Goal: Task Accomplishment & Management: Use online tool/utility

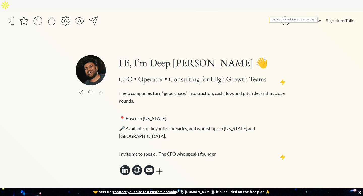
click at [317, 16] on button "Now" at bounding box center [317, 21] width 14 height 10
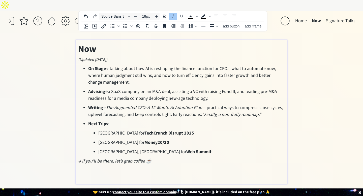
click at [209, 158] on p "→ If you’ll be there, let’s grab coffee ☕️" at bounding box center [181, 161] width 207 height 7
type input "36px"
drag, startPoint x: 209, startPoint y: 152, endPoint x: 69, endPoint y: 38, distance: 180.4
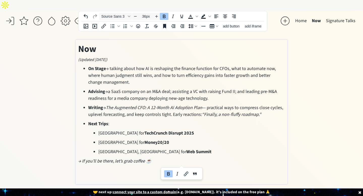
click at [69, 38] on div "saving... Home Now Signature Talks click to upload a picture Hi, I’m Deep Gujra…" at bounding box center [181, 109] width 363 height 196
copy div "Now (Updated October 2025) On Stage → talking about how AI is reshaping the fin…"
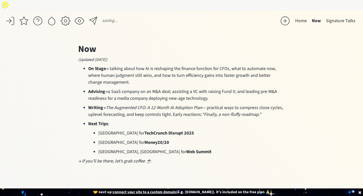
click at [304, 16] on button "Home" at bounding box center [301, 21] width 17 height 10
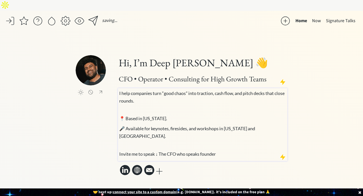
click at [204, 142] on p at bounding box center [202, 144] width 167 height 5
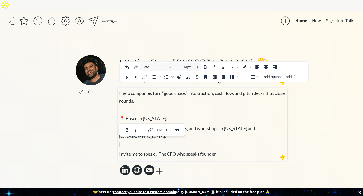
click at [204, 142] on p at bounding box center [202, 144] width 167 height 5
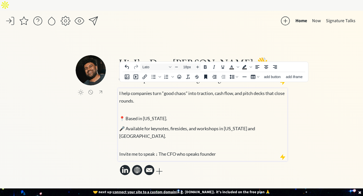
click at [237, 150] on p "Invite me to speak ↓ The CFO who speaks founder" at bounding box center [202, 154] width 167 height 8
click at [219, 142] on p at bounding box center [202, 144] width 167 height 5
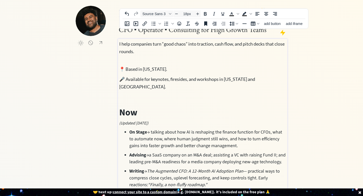
scroll to position [17, 0]
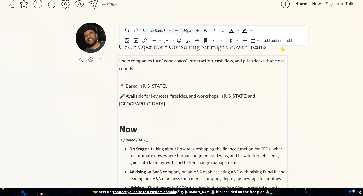
click at [138, 102] on div "I help companies turn “good chaos” into traction, cash flow, and pitch decks th…" at bounding box center [202, 159] width 167 height 205
click at [135, 110] on p at bounding box center [202, 115] width 167 height 11
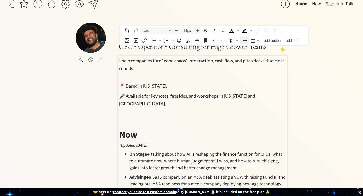
click at [244, 39] on icon "Horizontal line" at bounding box center [245, 41] width 6 height 6
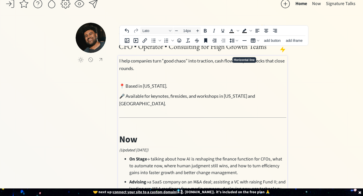
click at [310, 94] on div "saving... Home Now Signature Talks click to upload a picture Hi, I’m Deep Gujra…" at bounding box center [181, 150] width 363 height 313
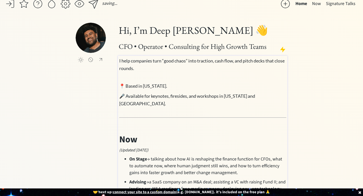
click at [226, 113] on div "I help companies turn “good chaos” into traction, cash flow, and pitch decks th…" at bounding box center [202, 164] width 167 height 215
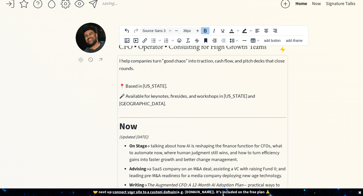
click at [346, 129] on div "saving... Home Now Signature Talks click to upload a picture Hi, I’m Deep Gujra…" at bounding box center [181, 144] width 363 height 300
click at [121, 120] on strong "Now" at bounding box center [128, 126] width 18 height 13
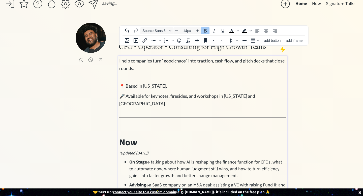
click at [122, 94] on body "saving... Home Now Signature Talks click to upload a picture Hi, I’m Deep Gujra…" at bounding box center [181, 81] width 363 height 196
click at [125, 113] on body "saving... Home Now Signature Talks click to upload a picture Hi, I’m Deep Gujra…" at bounding box center [181, 81] width 363 height 196
click at [174, 30] on span "Decrease font size" at bounding box center [177, 31] width 6 height 6
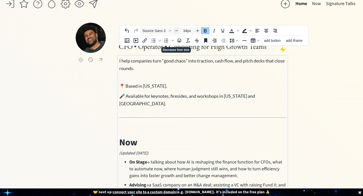
click at [174, 30] on span "Decrease font size" at bounding box center [177, 31] width 6 height 6
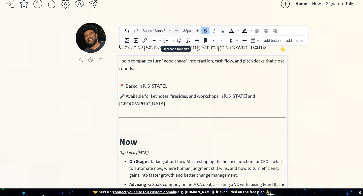
click at [174, 30] on span "Decrease font size" at bounding box center [177, 31] width 6 height 6
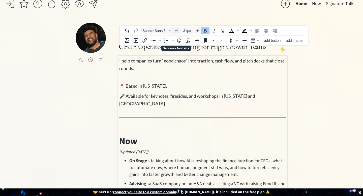
click at [174, 30] on span "Decrease font size" at bounding box center [177, 31] width 6 height 6
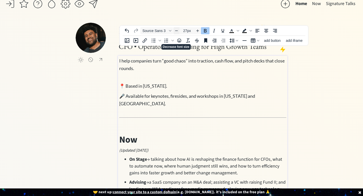
click at [174, 30] on span "Decrease font size" at bounding box center [177, 31] width 6 height 6
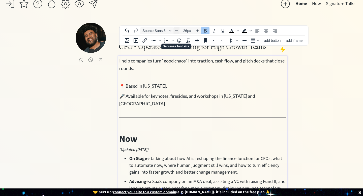
click at [174, 30] on span "Decrease font size" at bounding box center [177, 31] width 6 height 6
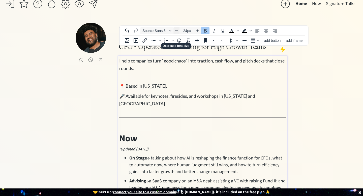
click at [174, 30] on span "Decrease font size" at bounding box center [177, 31] width 6 height 6
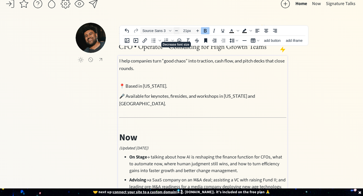
click at [174, 30] on span "Decrease font size" at bounding box center [177, 31] width 6 height 6
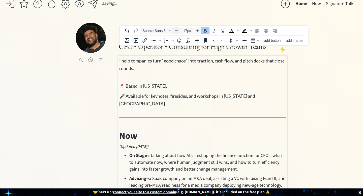
click at [176, 28] on span "Decrease font size" at bounding box center [177, 31] width 6 height 6
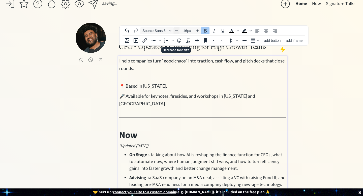
click at [176, 28] on span "Decrease font size" at bounding box center [177, 31] width 6 height 6
click at [303, 103] on div "saving... Home Now Signature Talks click to upload a picture Hi, I’m Deep Gujra…" at bounding box center [181, 148] width 363 height 308
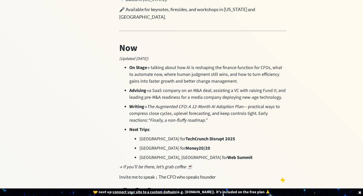
scroll to position [111, 0]
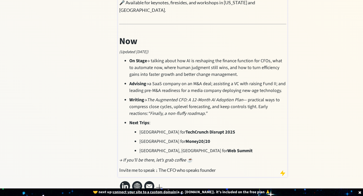
type input "18px"
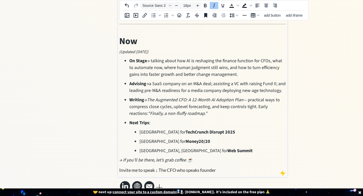
click at [225, 157] on p "→ If you’ll be there, let’s grab coffee ☕️" at bounding box center [202, 160] width 167 height 7
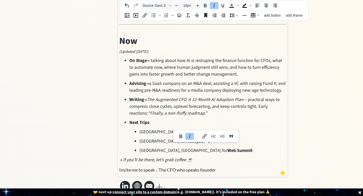
click at [221, 157] on p "→ If you’ll be there, let’s grab coffee ☕️" at bounding box center [202, 160] width 167 height 7
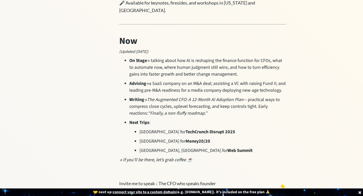
click at [62, 99] on div "saving... Home Now Signature Talks click to upload a picture Hi, I’m Deep Gujra…" at bounding box center [181, 60] width 363 height 321
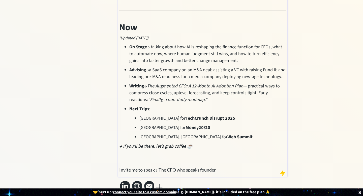
click at [233, 166] on p "Invite me to speak ↓ The CFO who speaks founder" at bounding box center [202, 170] width 167 height 8
click at [104, 133] on div "click to upload a picture Hi, I’m Deep Gujral 👋 CFO • Operator • Consulting for…" at bounding box center [182, 58] width 212 height 284
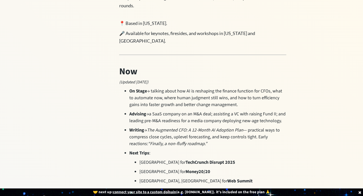
scroll to position [0, 0]
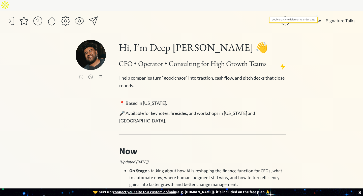
click at [315, 16] on button "Now" at bounding box center [317, 21] width 14 height 10
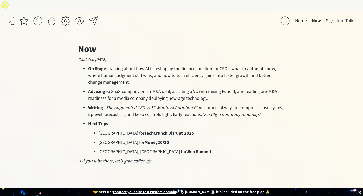
click at [315, 16] on button "Now" at bounding box center [316, 21] width 14 height 10
click at [315, 9] on div at bounding box center [181, 98] width 363 height 196
click at [315, 16] on button "Now" at bounding box center [316, 21] width 14 height 10
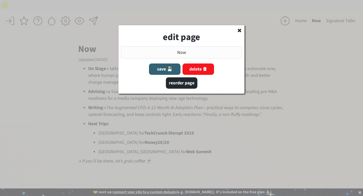
click at [198, 67] on button "delete 🗑" at bounding box center [199, 69] width 32 height 11
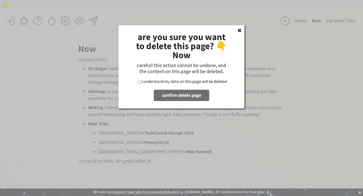
click at [184, 81] on label "I understand my data on this page will be deleted" at bounding box center [183, 82] width 85 height 6
click at [141, 81] on input "I understand my data on this page will be deleted" at bounding box center [138, 82] width 3 height 3
checkbox input "true"
click at [174, 95] on button "confirm delete page" at bounding box center [181, 95] width 55 height 11
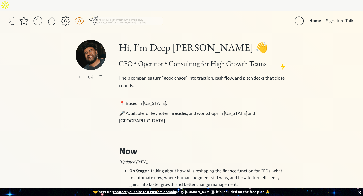
click at [77, 16] on div at bounding box center [79, 21] width 10 height 10
